Goal: Find contact information: Find contact information

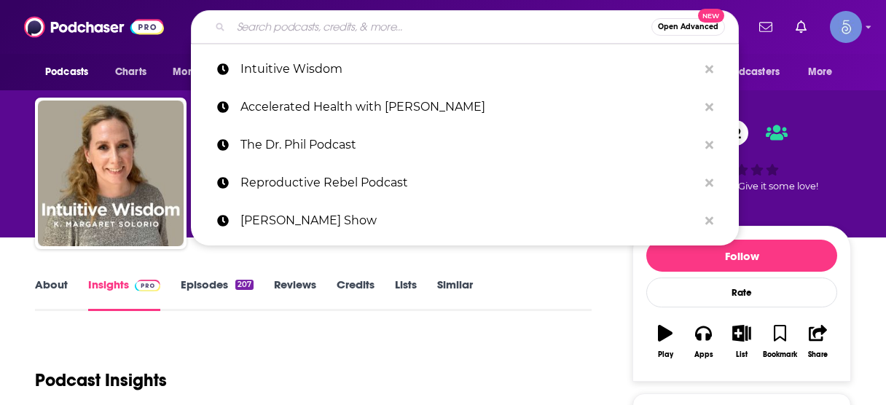
scroll to position [175, 0]
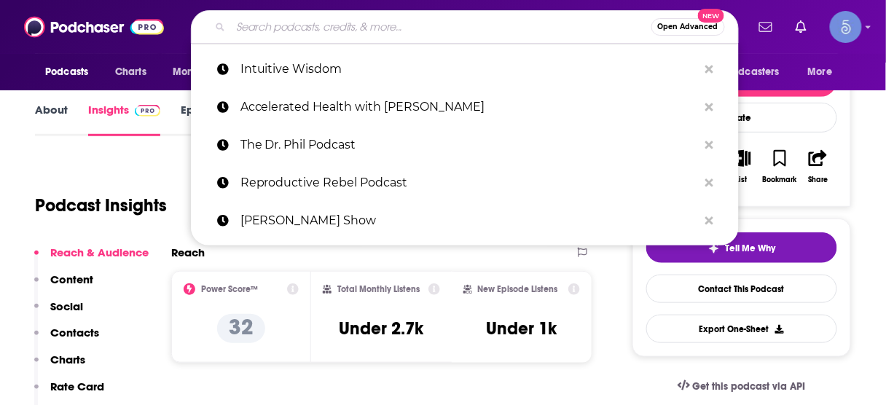
type input "CIO Talk Network Podcast"
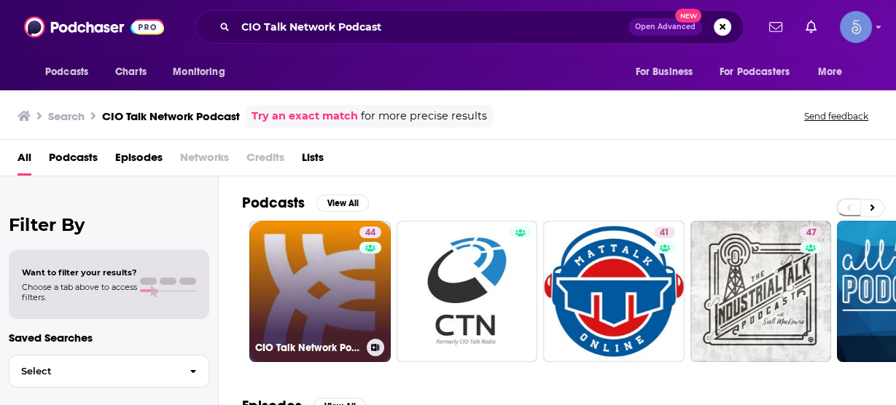
click at [309, 276] on link "44 CIO Talk Network Podcast" at bounding box center [319, 291] width 141 height 141
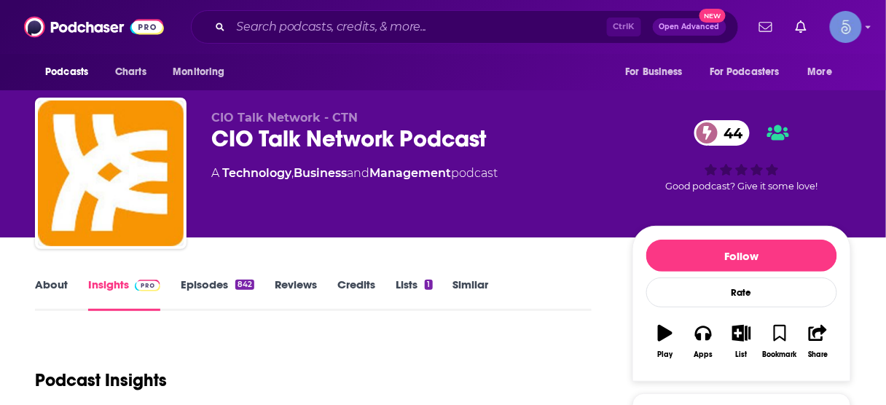
scroll to position [233, 0]
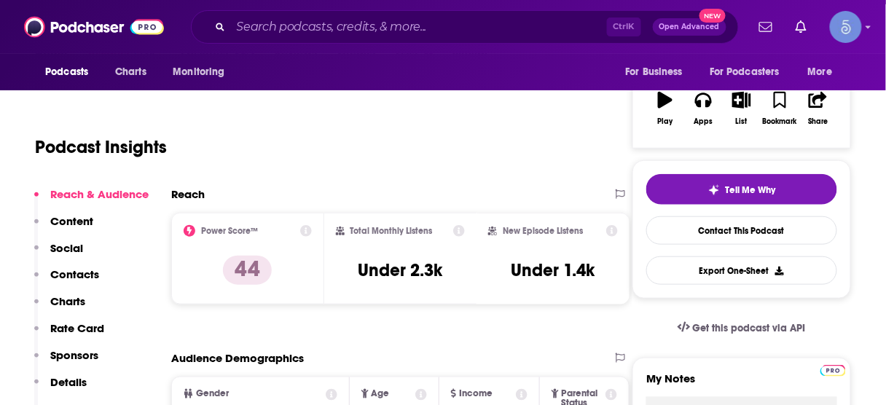
click at [78, 272] on p "Contacts" at bounding box center [74, 275] width 49 height 14
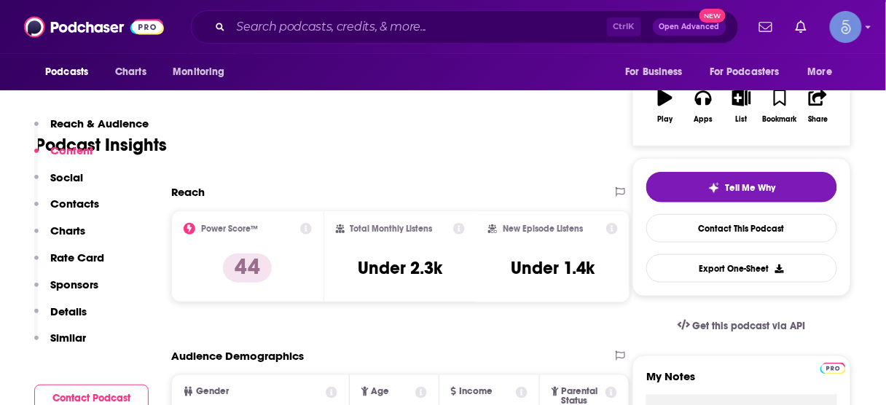
scroll to position [190, 0]
